Goal: Transaction & Acquisition: Purchase product/service

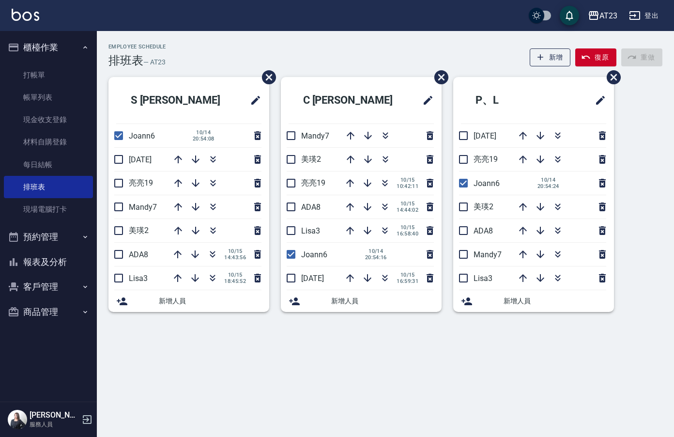
drag, startPoint x: 122, startPoint y: 161, endPoint x: 131, endPoint y: 164, distance: 9.6
click at [122, 161] on input "checkbox" at bounding box center [118, 159] width 20 height 20
checkbox input "true"
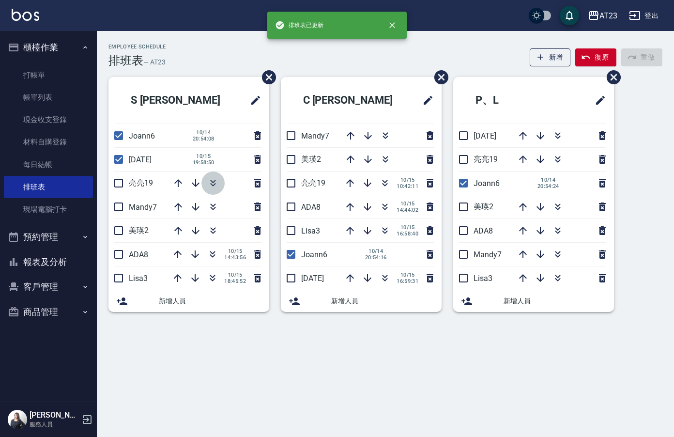
click at [216, 186] on icon "button" at bounding box center [213, 183] width 12 height 12
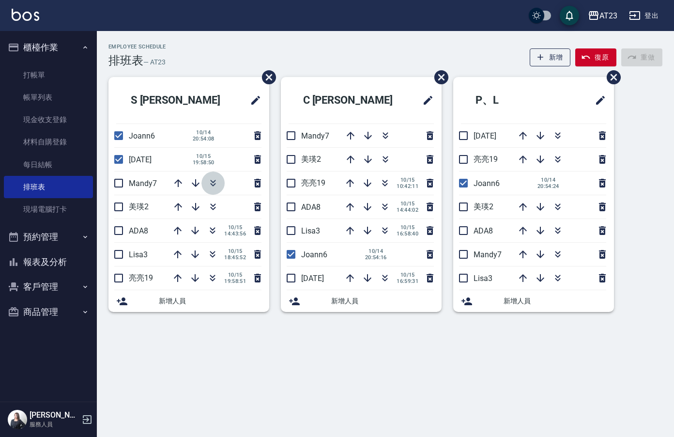
click at [216, 186] on icon "button" at bounding box center [213, 183] width 12 height 12
click at [50, 87] on link "帳單列表" at bounding box center [48, 97] width 89 height 22
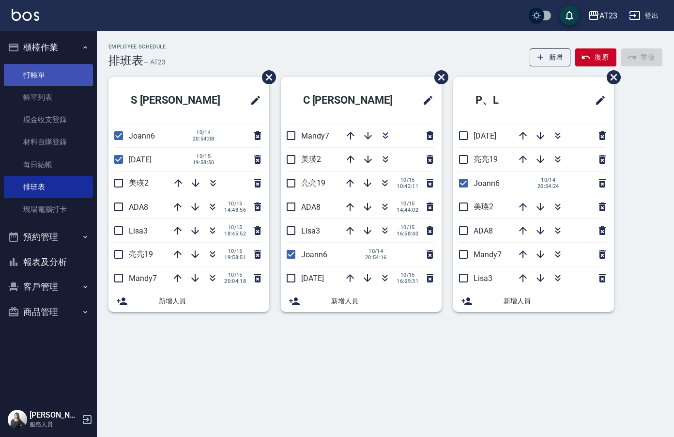
click at [47, 74] on link "打帳單" at bounding box center [48, 75] width 89 height 22
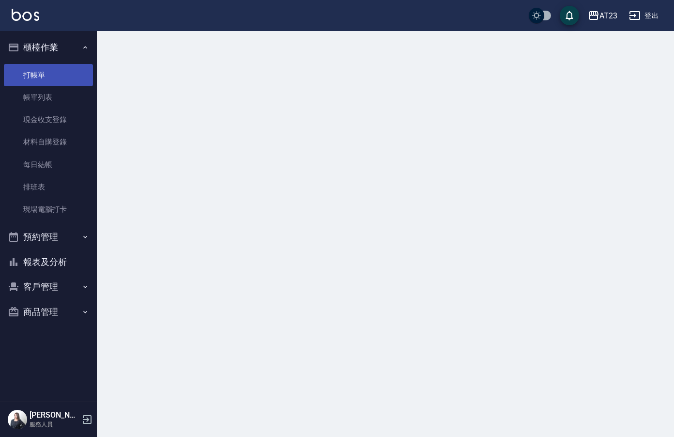
click at [41, 78] on link "打帳單" at bounding box center [48, 75] width 89 height 22
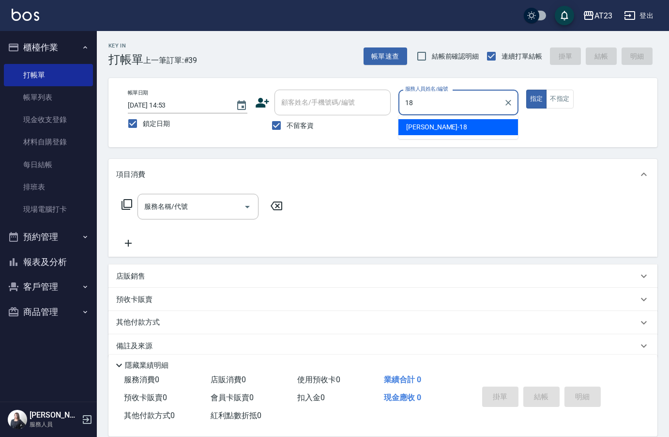
type input "18"
type button "true"
type input "[PERSON_NAME]-18"
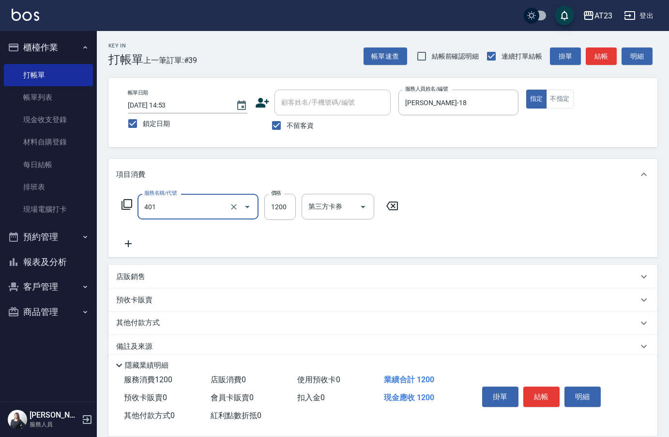
type input "燙髮(401)"
type input "2000"
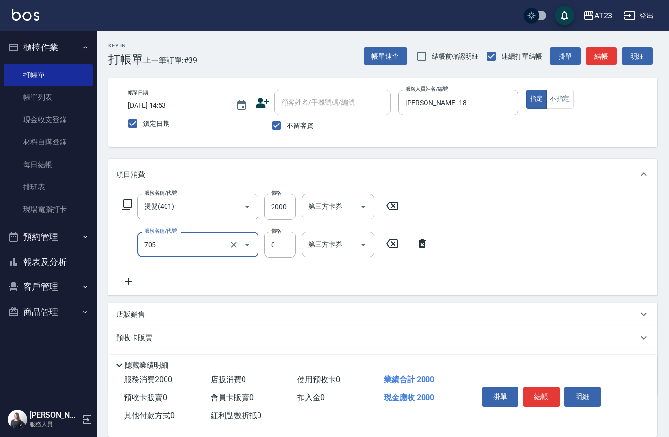
type input "互助50(705)"
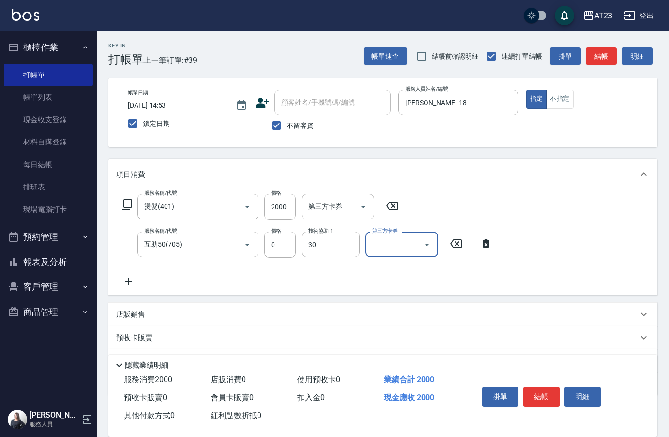
type input "Penny-30"
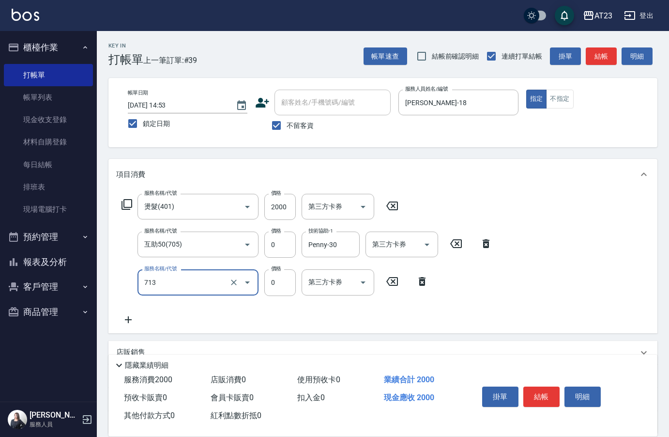
type input "互助130(713)"
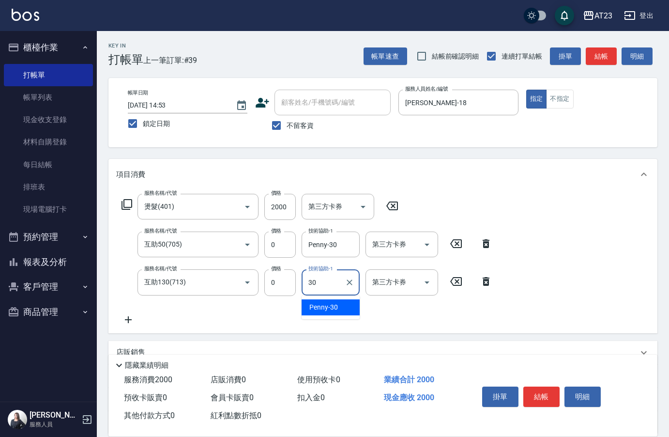
type input "Penny-30"
click at [547, 399] on button "結帳" at bounding box center [541, 396] width 36 height 20
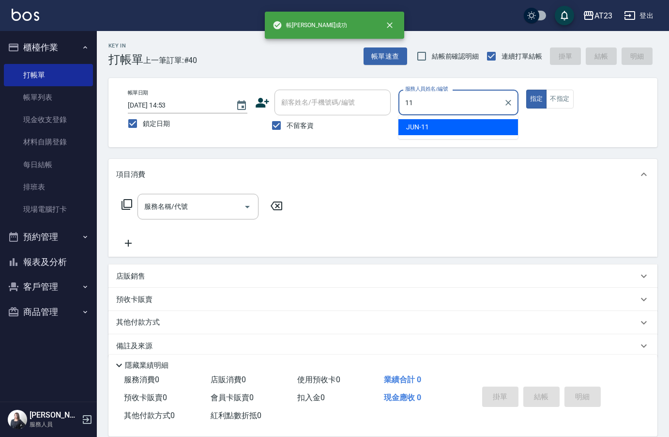
type input "JUN-11"
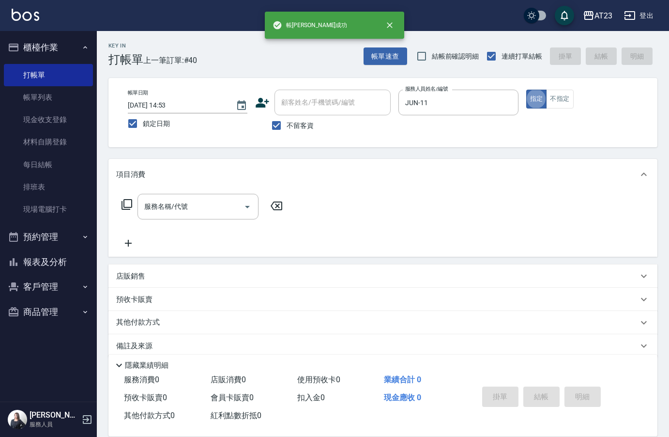
click at [123, 204] on icon at bounding box center [127, 204] width 11 height 11
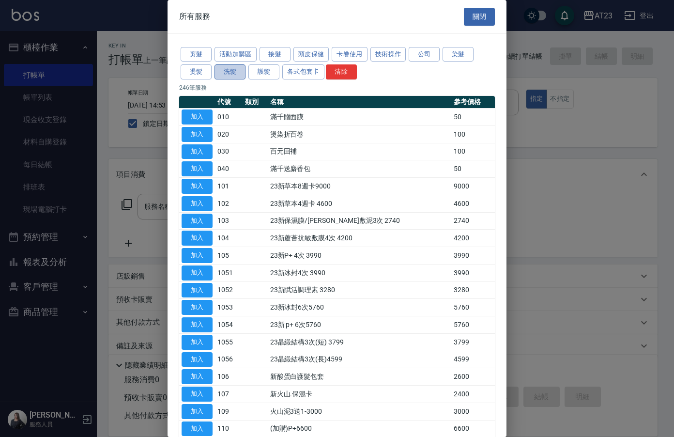
click at [230, 69] on button "洗髮" at bounding box center [230, 71] width 31 height 15
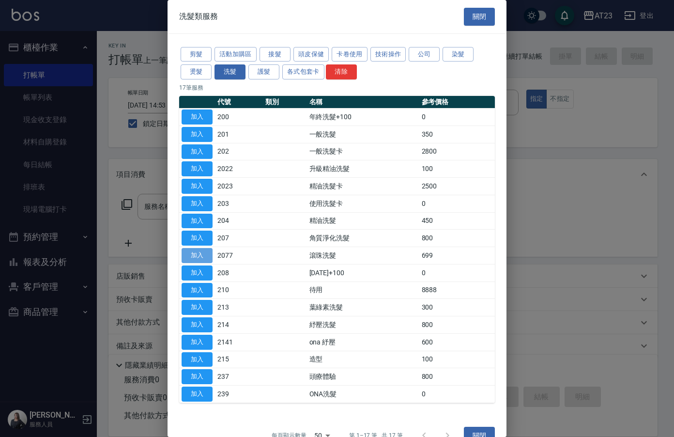
click at [208, 258] on button "加入" at bounding box center [197, 255] width 31 height 15
type input "滾珠洗髮(2077)"
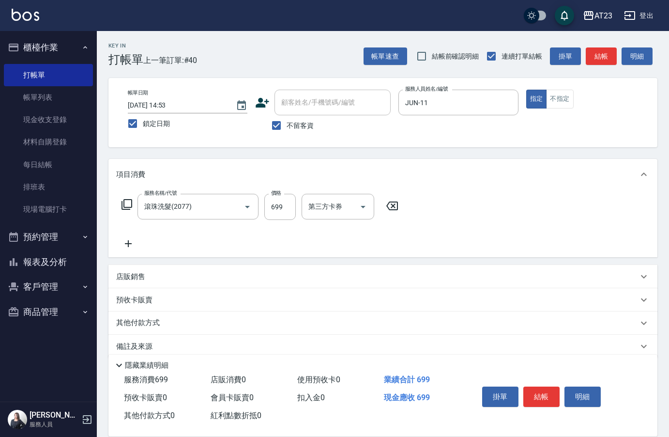
click at [135, 247] on icon at bounding box center [128, 244] width 24 height 12
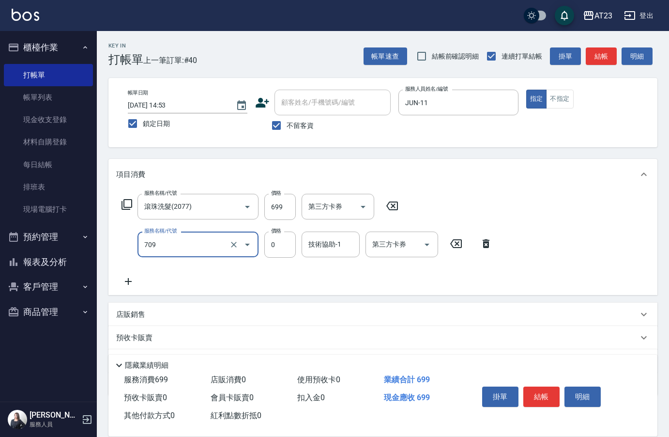
type input "互助90(709)"
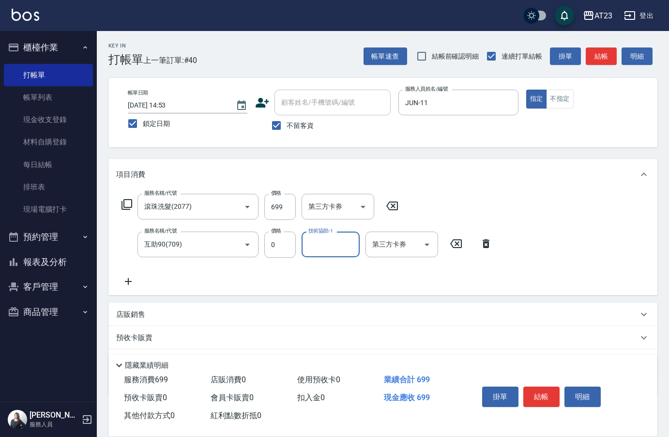
type input "3"
type input "LiLi-27"
click at [546, 393] on button "結帳" at bounding box center [541, 396] width 36 height 20
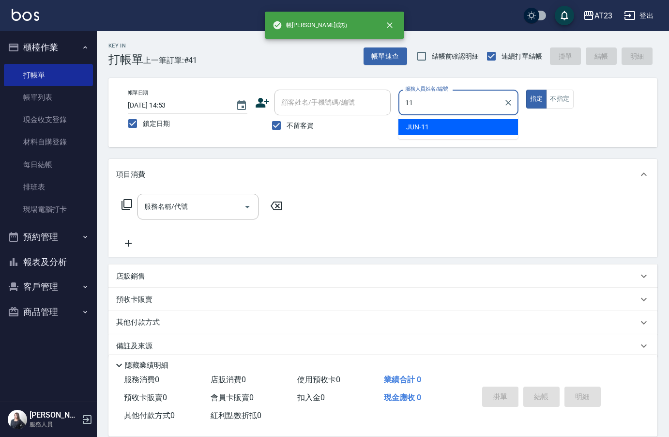
type input "JUN-11"
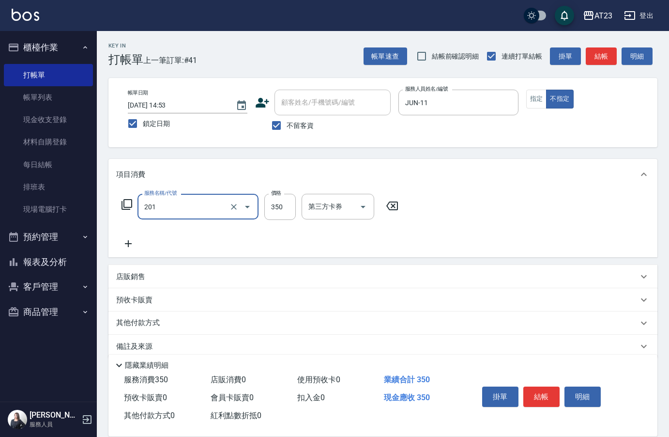
type input "一般洗髮(201)"
click at [125, 206] on icon at bounding box center [127, 205] width 12 height 12
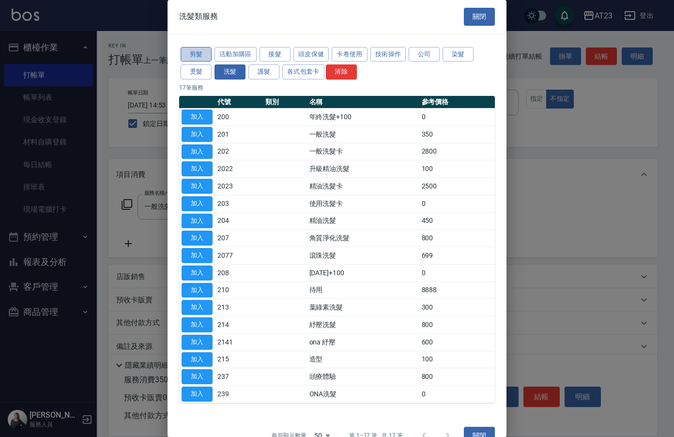
click at [199, 55] on button "剪髮" at bounding box center [196, 54] width 31 height 15
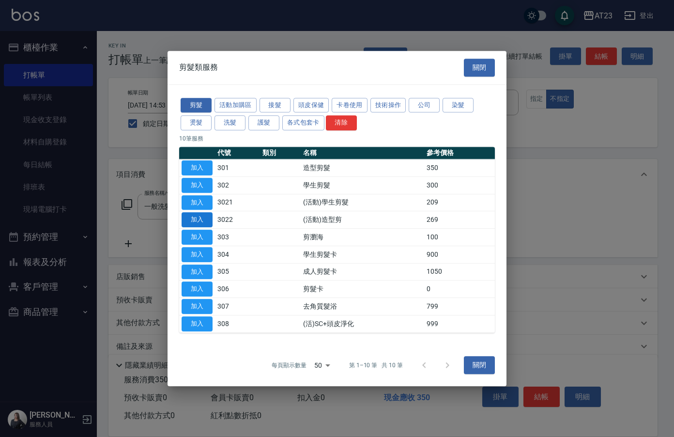
click at [204, 217] on button "加入" at bounding box center [197, 219] width 31 height 15
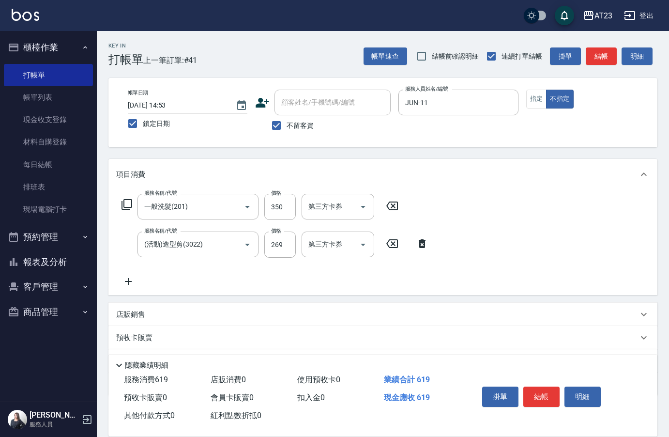
click at [131, 204] on icon at bounding box center [127, 204] width 11 height 11
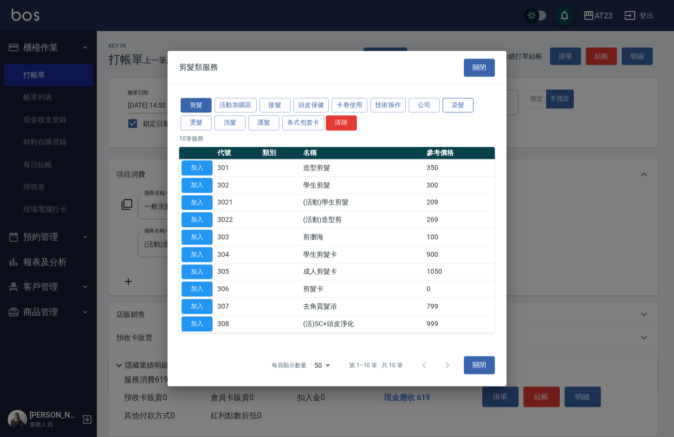
click at [463, 109] on button "染髮" at bounding box center [458, 105] width 31 height 15
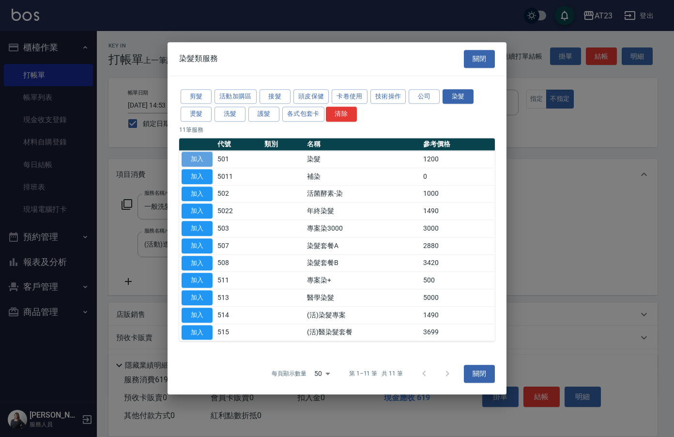
click at [191, 158] on button "加入" at bounding box center [197, 159] width 31 height 15
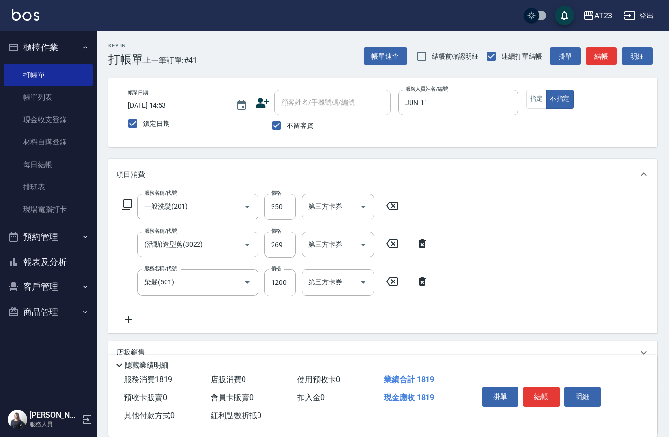
click at [124, 314] on icon at bounding box center [128, 320] width 24 height 12
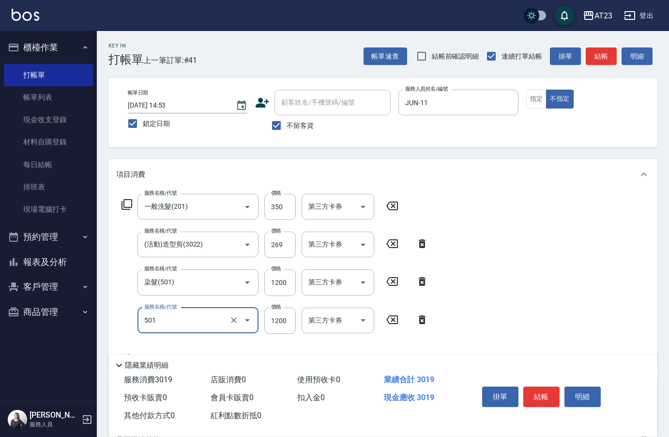
type input "染髮(501)"
type input "600"
click at [525, 389] on button "結帳" at bounding box center [541, 396] width 36 height 20
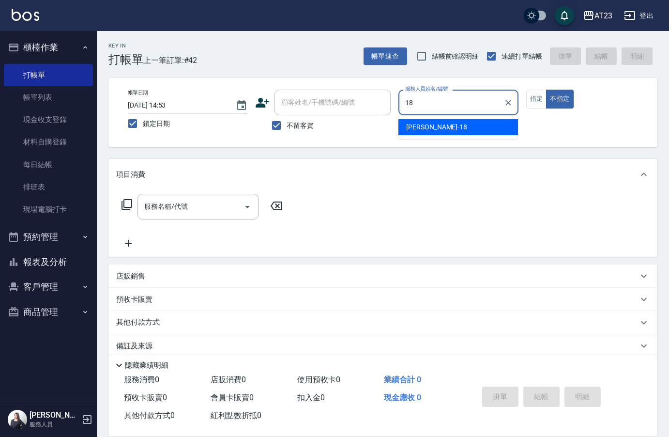
type input "[PERSON_NAME]-18"
type button "false"
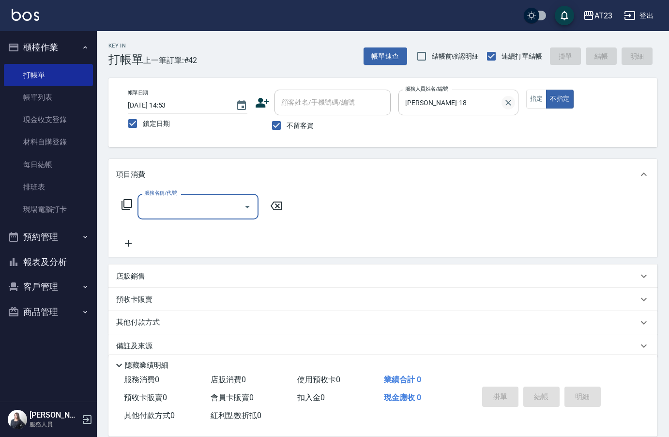
drag, startPoint x: 533, startPoint y: 98, endPoint x: 504, endPoint y: 104, distance: 29.5
click at [533, 98] on button "指定" at bounding box center [536, 99] width 21 height 19
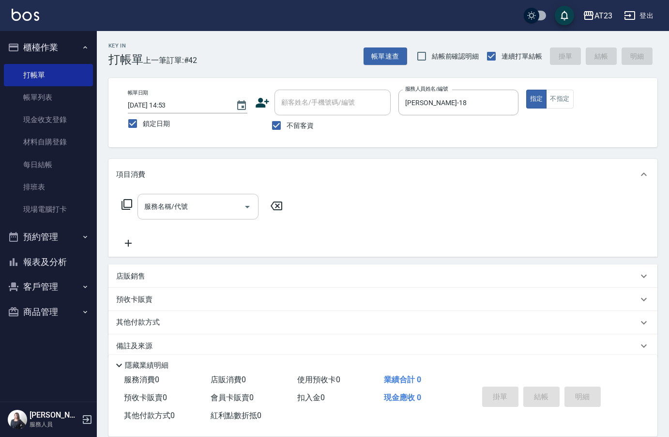
click at [215, 204] on input "服務名稱/代號" at bounding box center [191, 206] width 98 height 17
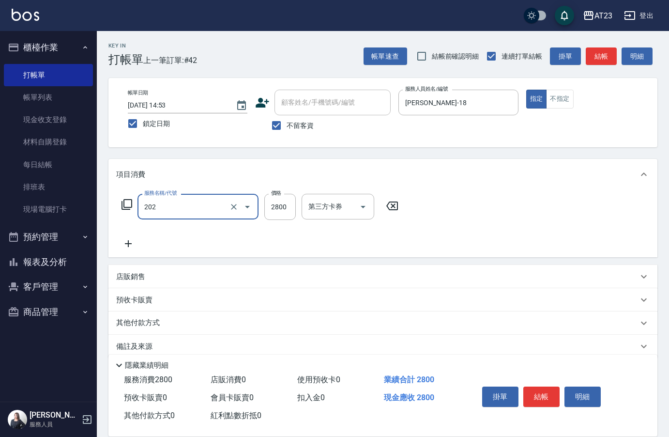
type input "一般洗髮卡(202)"
click at [143, 125] on span "鎖定日期" at bounding box center [156, 124] width 27 height 10
click at [143, 125] on input "鎖定日期" at bounding box center [133, 123] width 20 height 20
checkbox input "false"
type input "[DATE] 20:06"
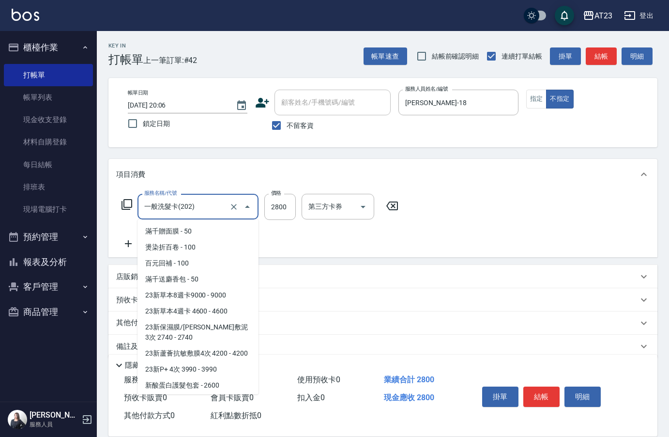
click at [185, 207] on input "一般洗髮卡(202)" at bounding box center [184, 206] width 85 height 17
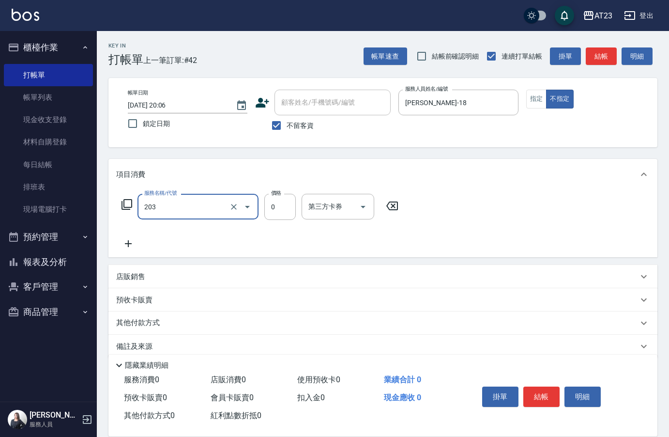
type input "使用洗髮卡(203)"
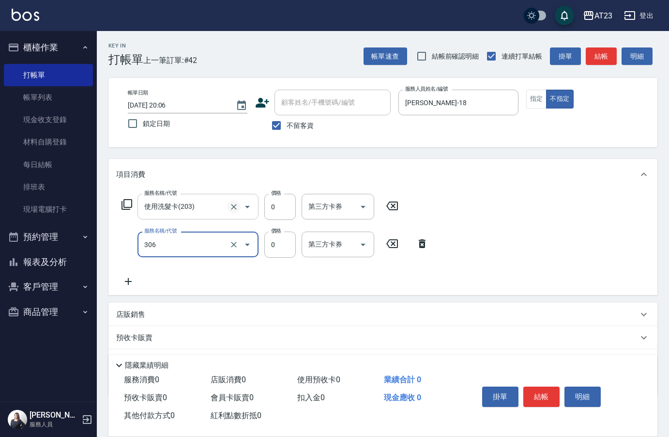
type input "剪髮卡(306)"
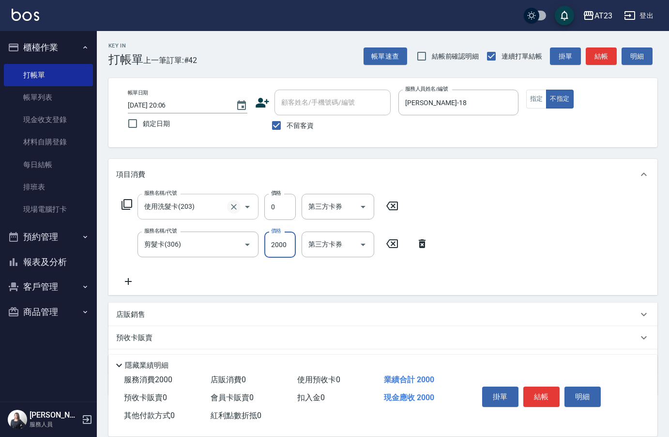
type input "2000"
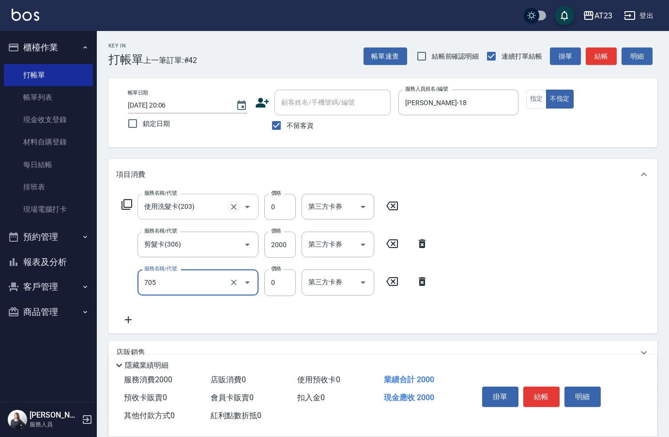
type input "互助50(705)"
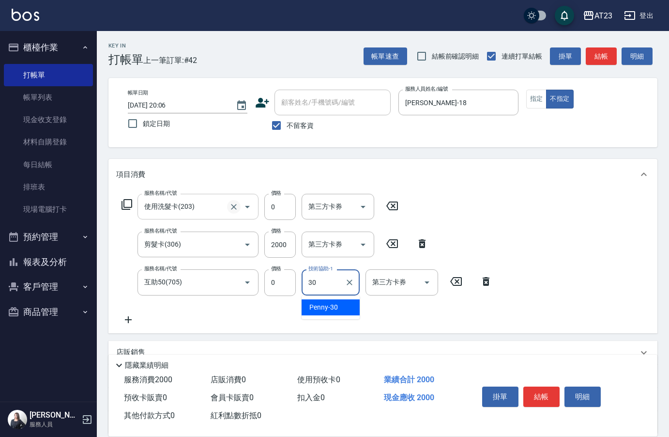
type input "Penny-30"
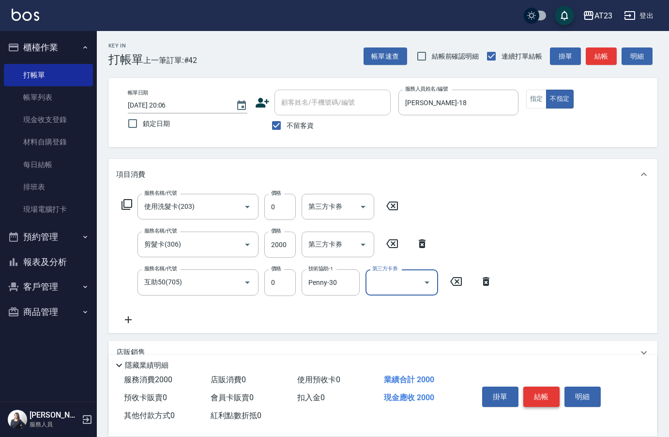
click at [547, 399] on button "結帳" at bounding box center [541, 396] width 36 height 20
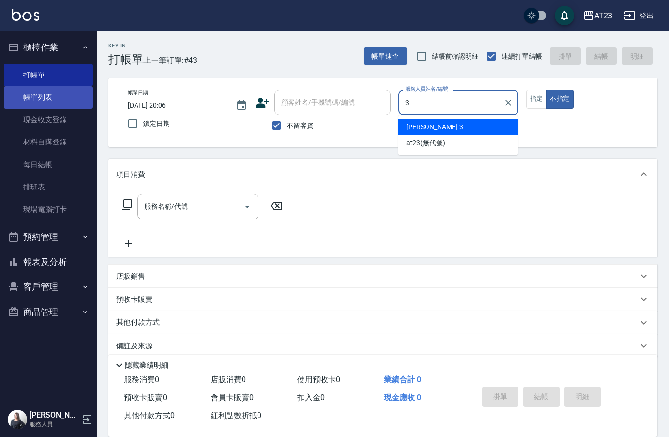
type input "3"
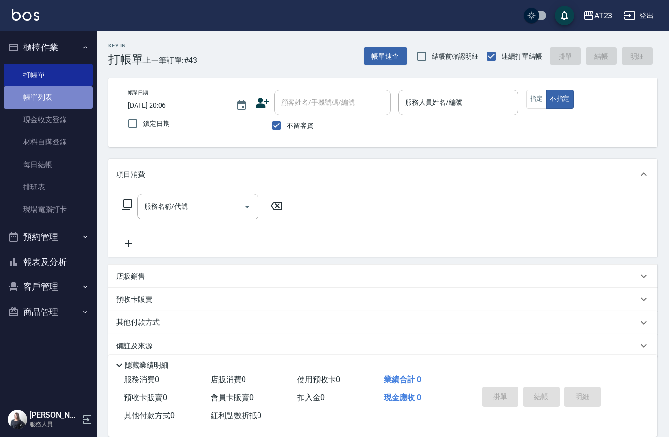
click at [32, 97] on link "帳單列表" at bounding box center [48, 97] width 89 height 22
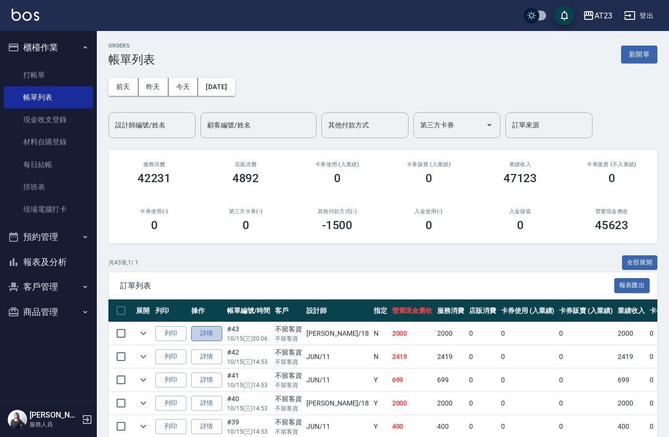
click at [208, 331] on link "詳情" at bounding box center [206, 333] width 31 height 15
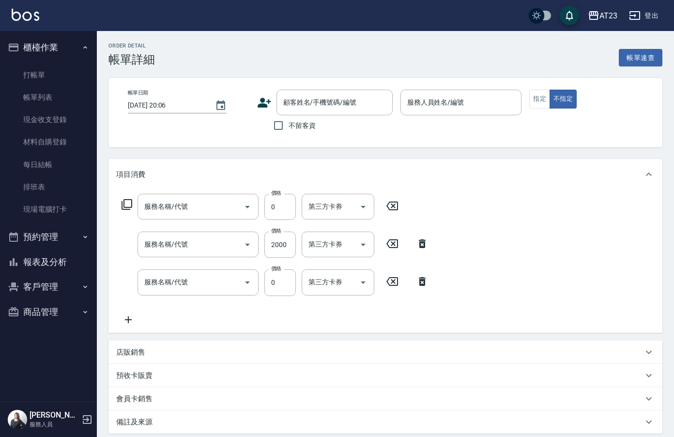
checkbox input "true"
type input "[PERSON_NAME]-18"
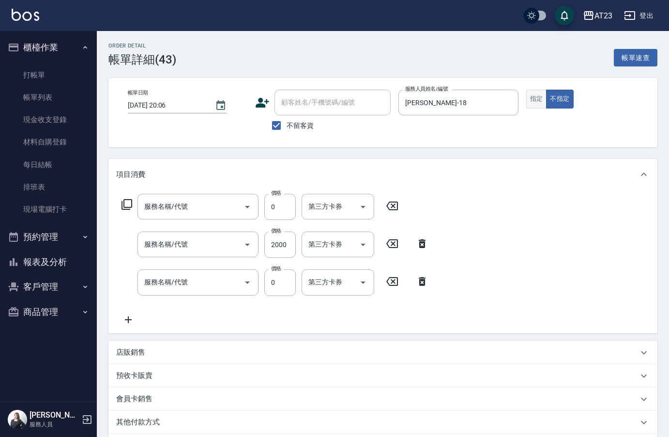
type input "互助50(705)"
type input "剪髮卡(306)"
type input "使用洗髮卡(203)"
click at [539, 99] on button "指定" at bounding box center [536, 99] width 21 height 19
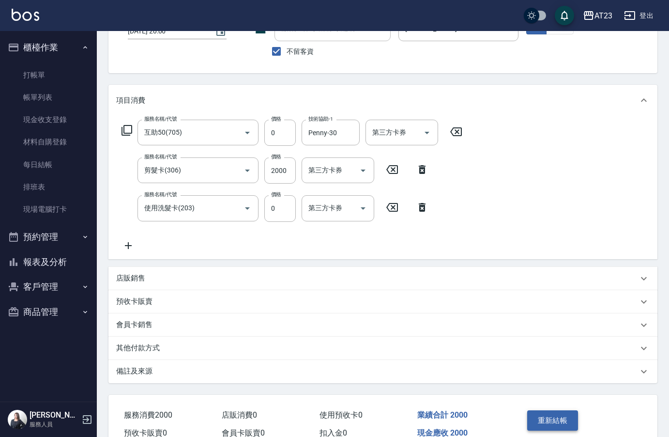
scroll to position [97, 0]
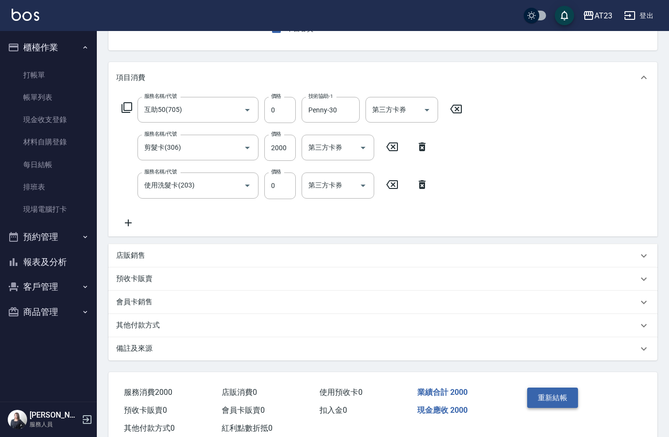
click at [559, 401] on button "重新結帳" at bounding box center [552, 397] width 51 height 20
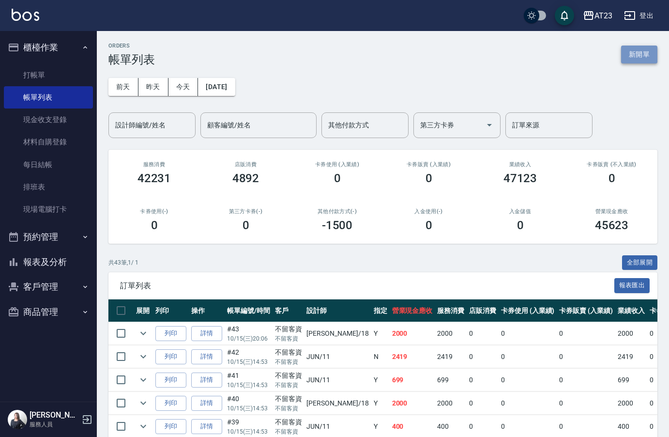
click at [645, 61] on button "新開單" at bounding box center [639, 55] width 36 height 18
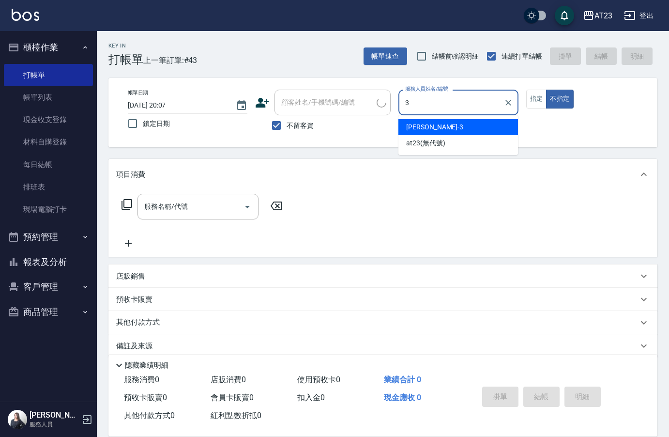
type input "3"
type button "false"
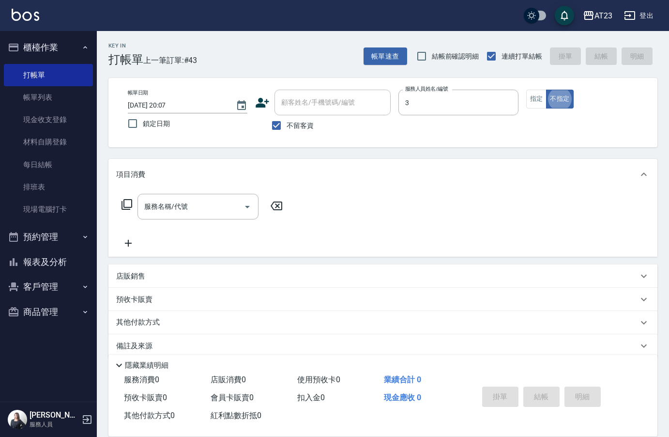
type input "[PERSON_NAME]-3"
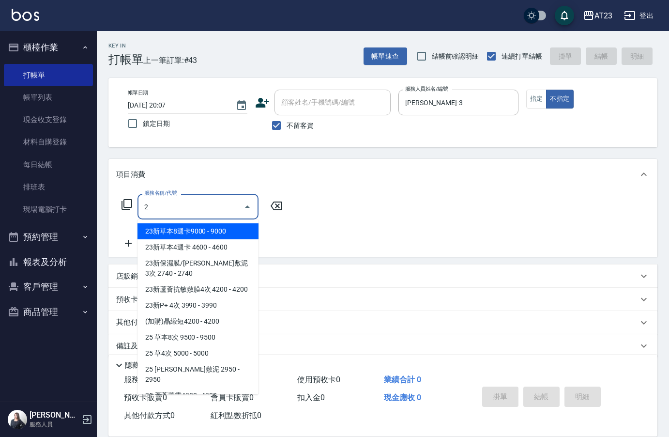
type input "2"
click at [122, 202] on icon at bounding box center [127, 204] width 11 height 11
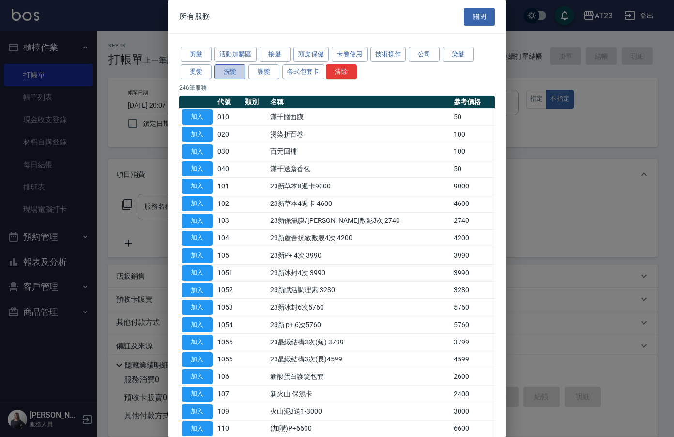
drag, startPoint x: 228, startPoint y: 68, endPoint x: 219, endPoint y: 79, distance: 13.5
click at [221, 75] on button "洗髮" at bounding box center [230, 71] width 31 height 15
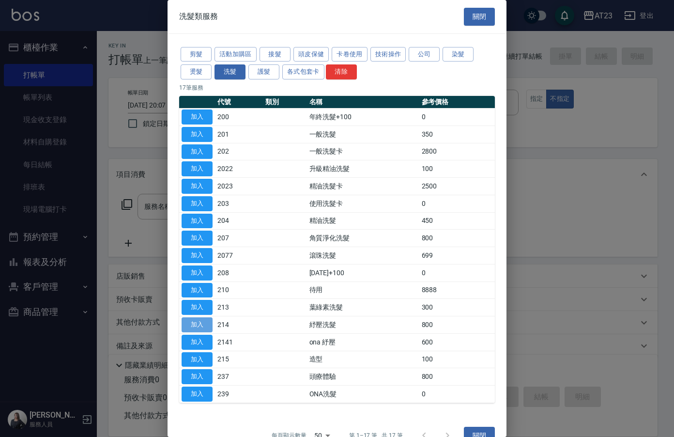
click at [192, 324] on button "加入" at bounding box center [197, 324] width 31 height 15
type input "紓壓洗髮(214)"
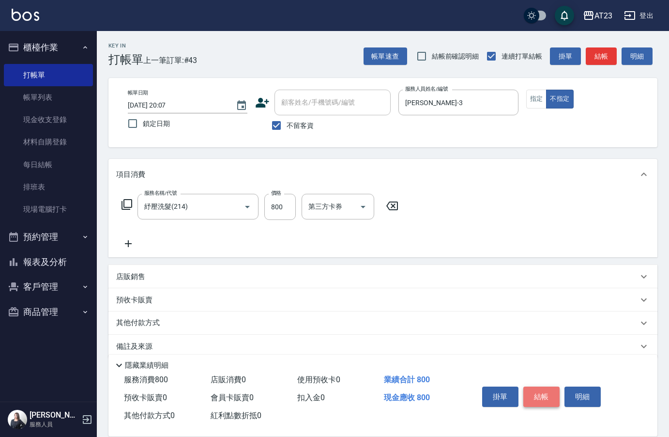
click at [526, 396] on button "結帳" at bounding box center [541, 396] width 36 height 20
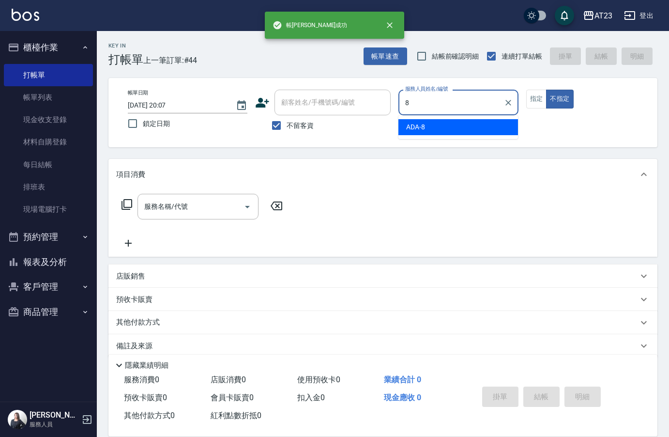
type input "ADA-8"
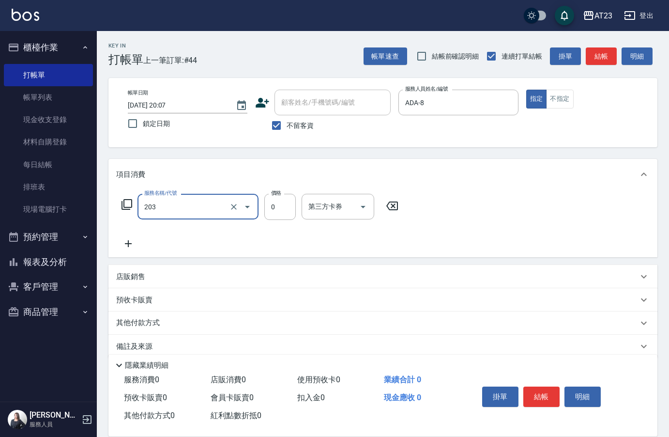
type input "使用洗髮卡(203)"
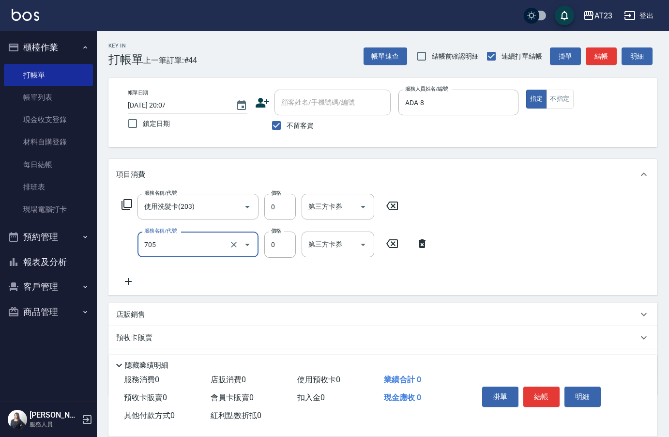
type input "互助50(705)"
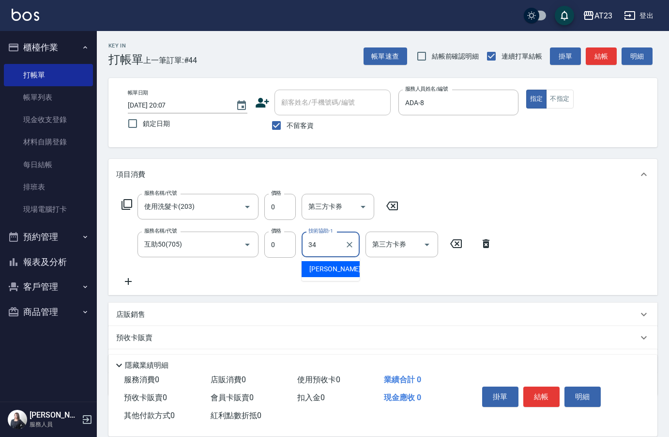
type input "[PERSON_NAME]-34"
click at [547, 388] on button "結帳" at bounding box center [541, 396] width 36 height 20
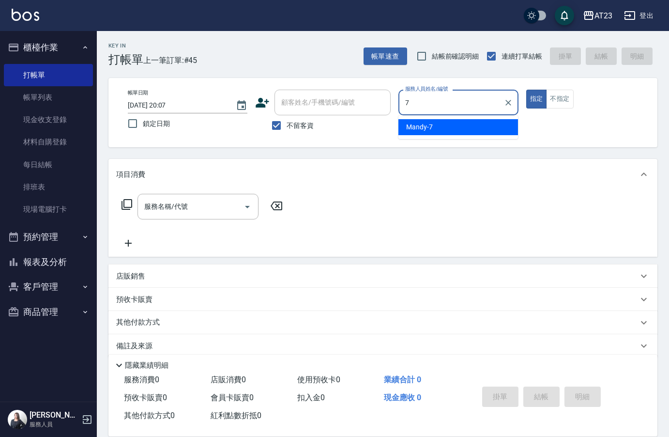
type input "Mandy-7"
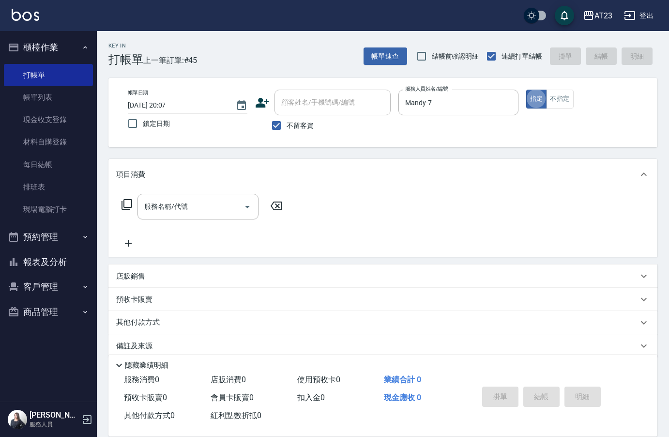
type button "true"
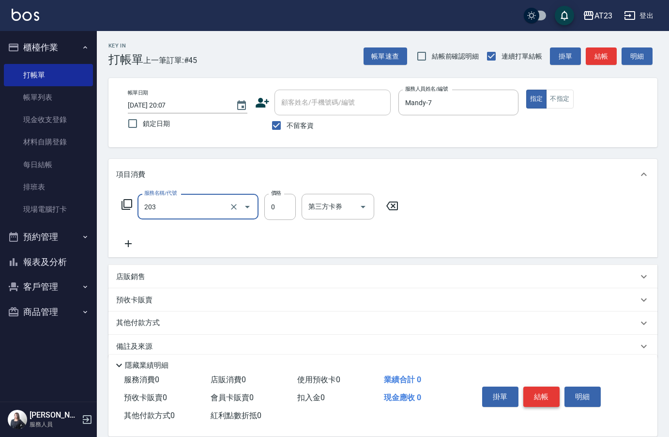
type input "使用洗髮卡(203)"
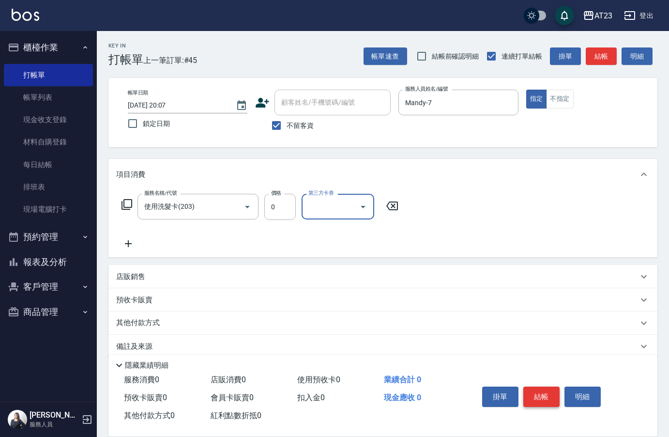
click at [547, 388] on button "結帳" at bounding box center [541, 396] width 36 height 20
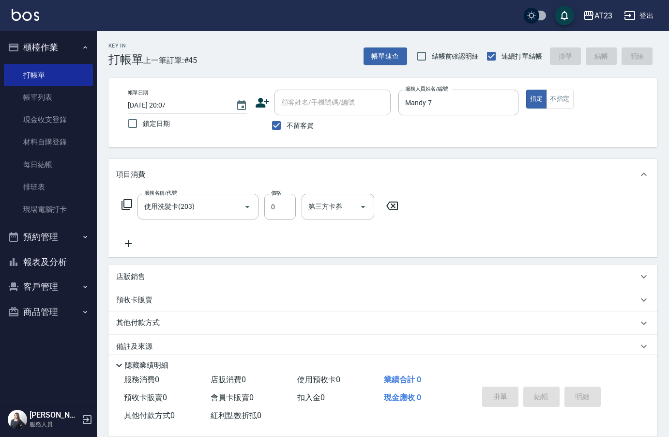
type input "[DATE] 20:08"
